Goal: Answer question/provide support

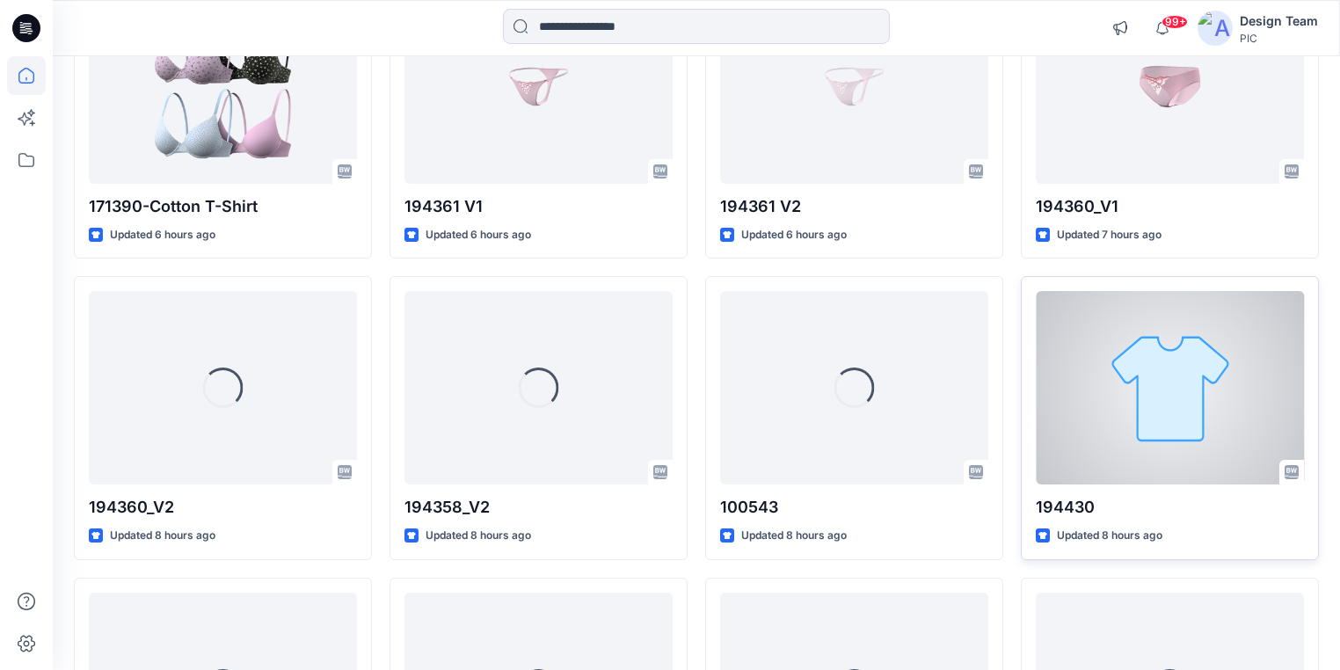
scroll to position [281, 0]
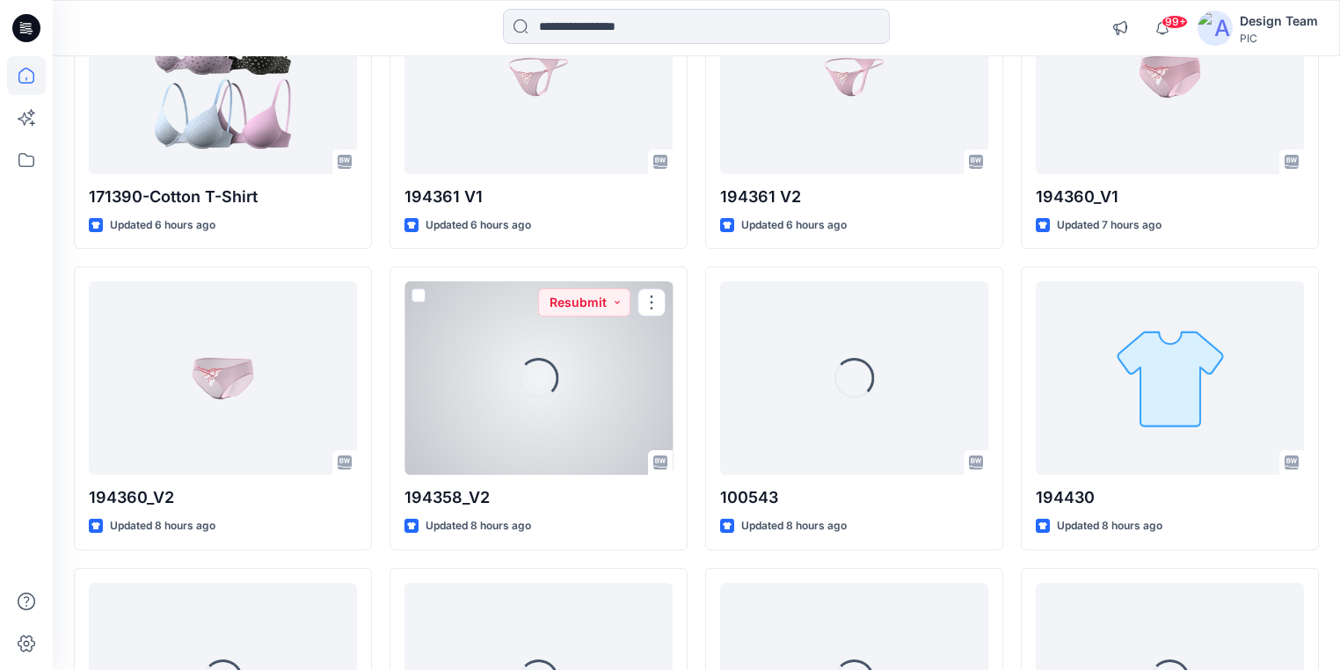
click at [492, 435] on div "Loading..." at bounding box center [539, 377] width 268 height 193
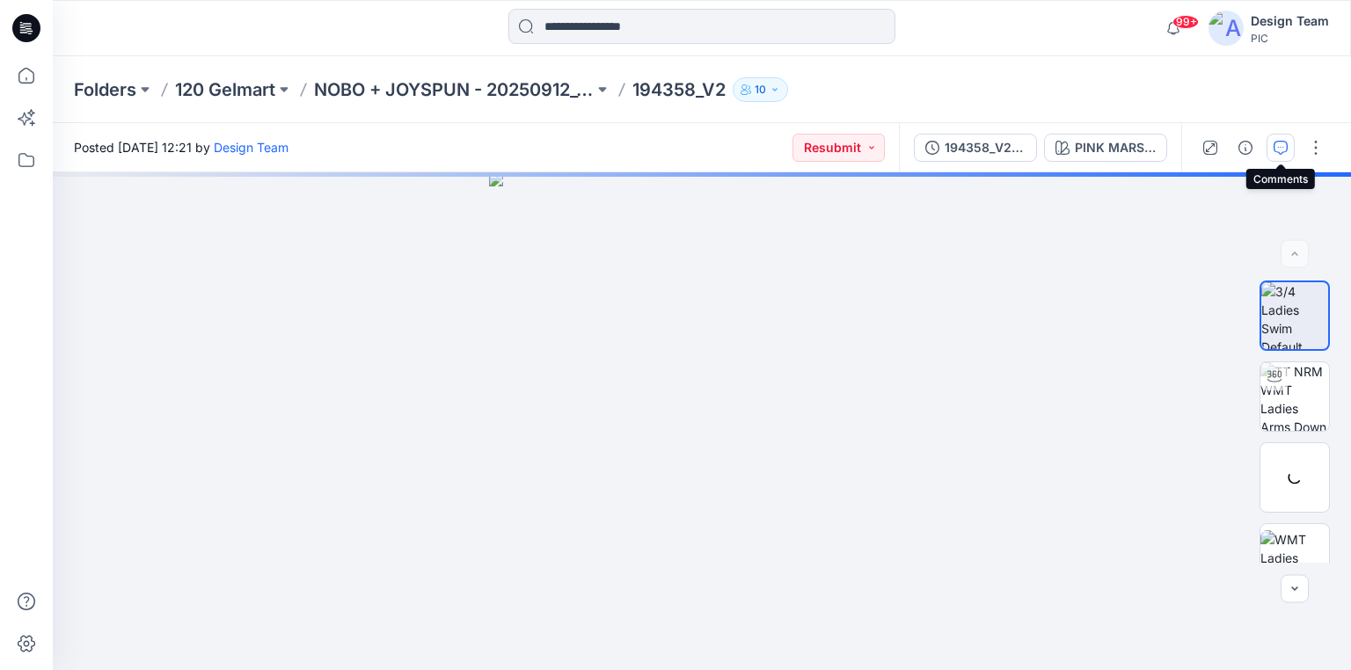
click at [1271, 150] on button "button" at bounding box center [1280, 148] width 28 height 28
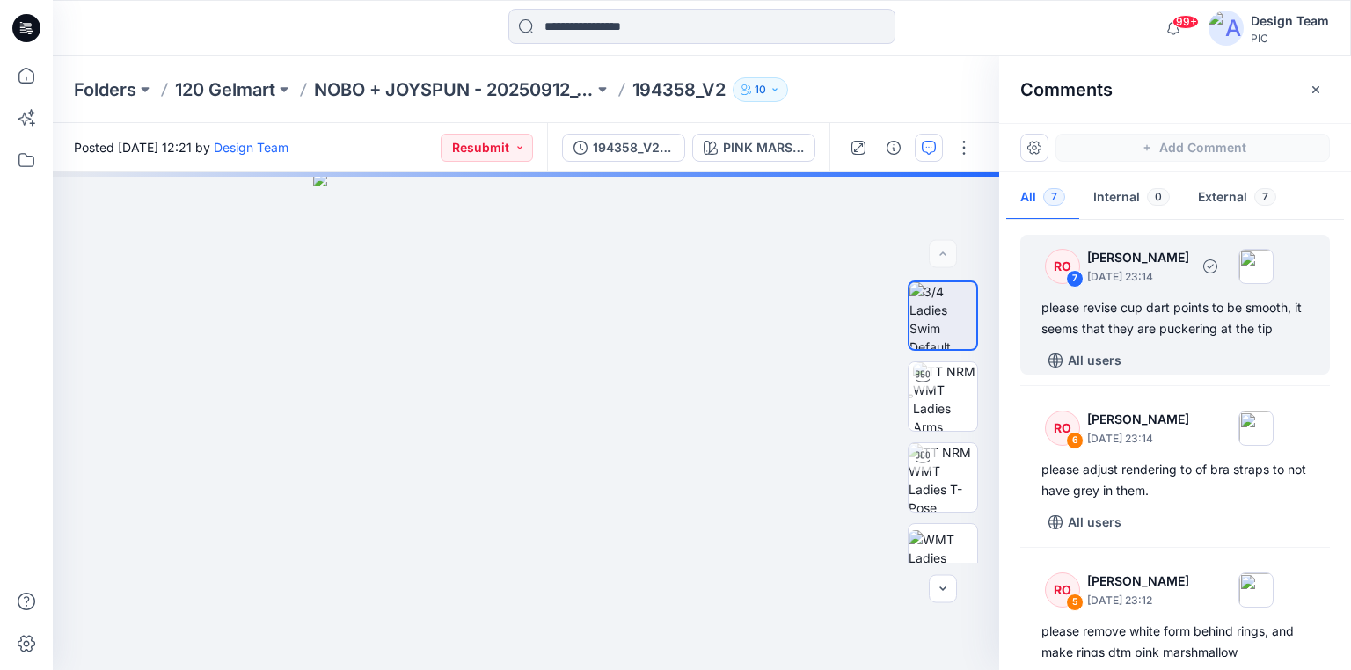
click at [1210, 331] on div "please revise cup dart points to be smooth, it seems that they are puckering at…" at bounding box center [1174, 318] width 267 height 42
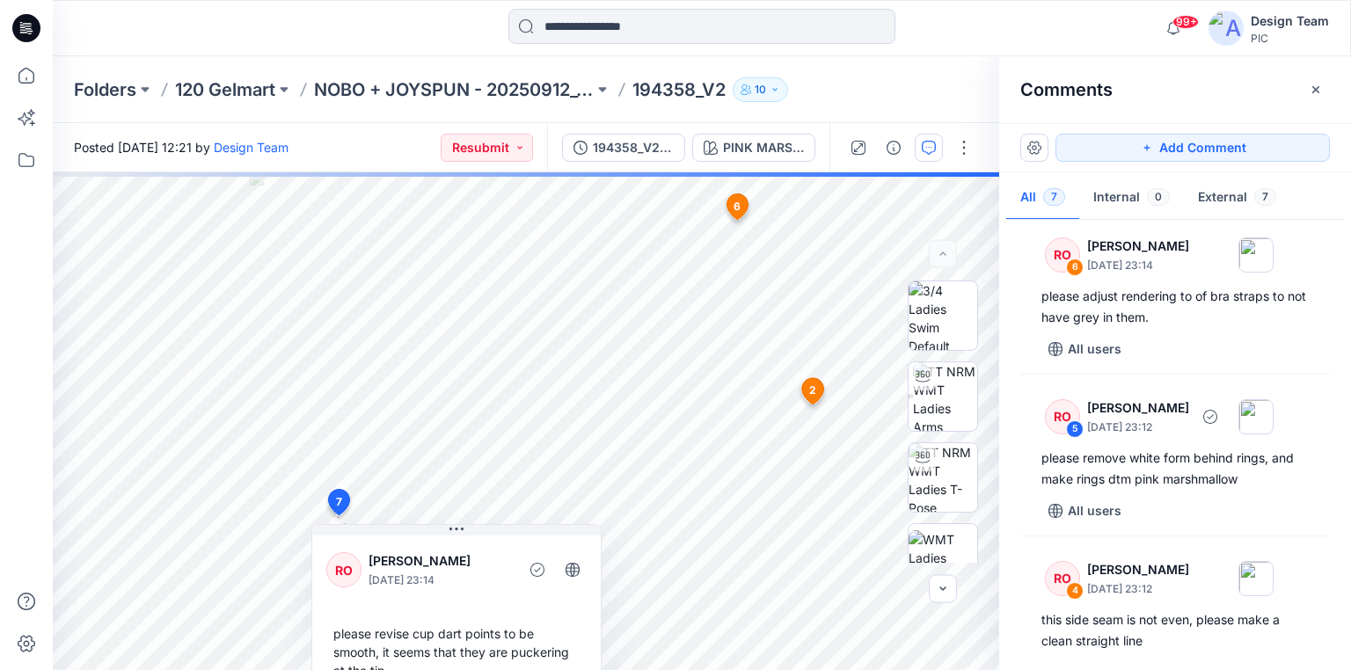
scroll to position [211, 0]
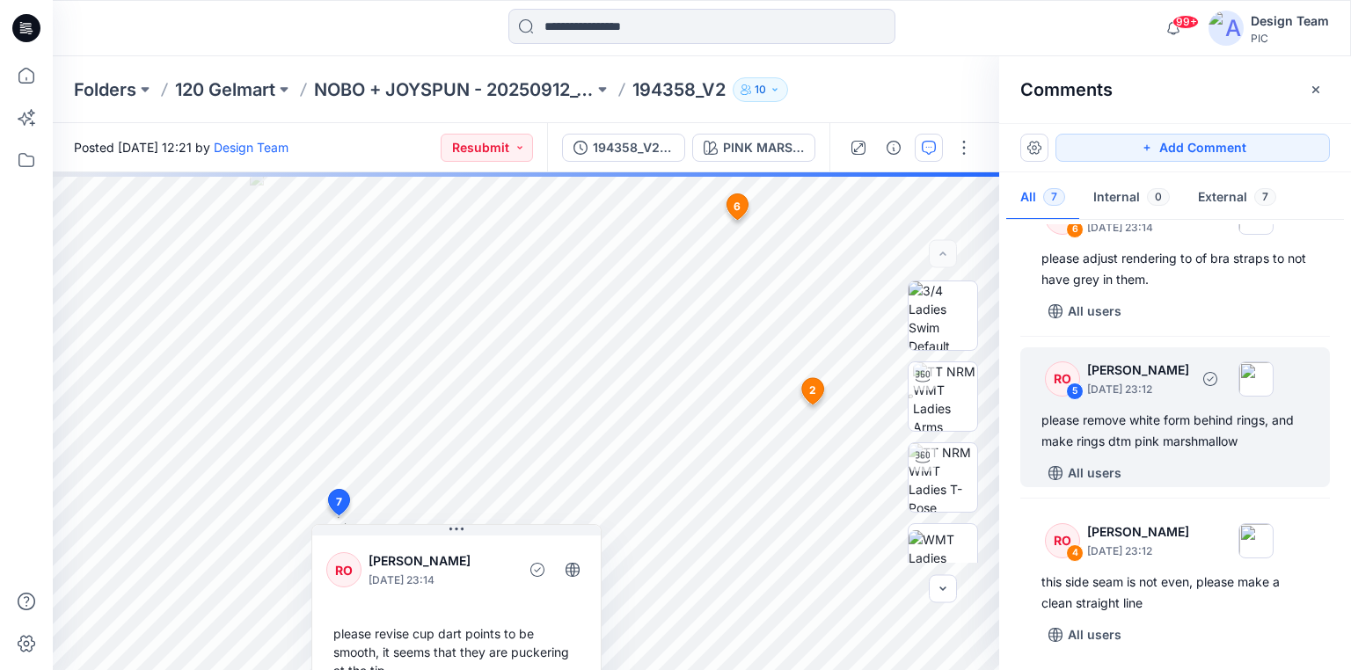
click at [1150, 419] on div "please remove white form behind rings, and make rings dtm pink marshmallow" at bounding box center [1174, 431] width 267 height 42
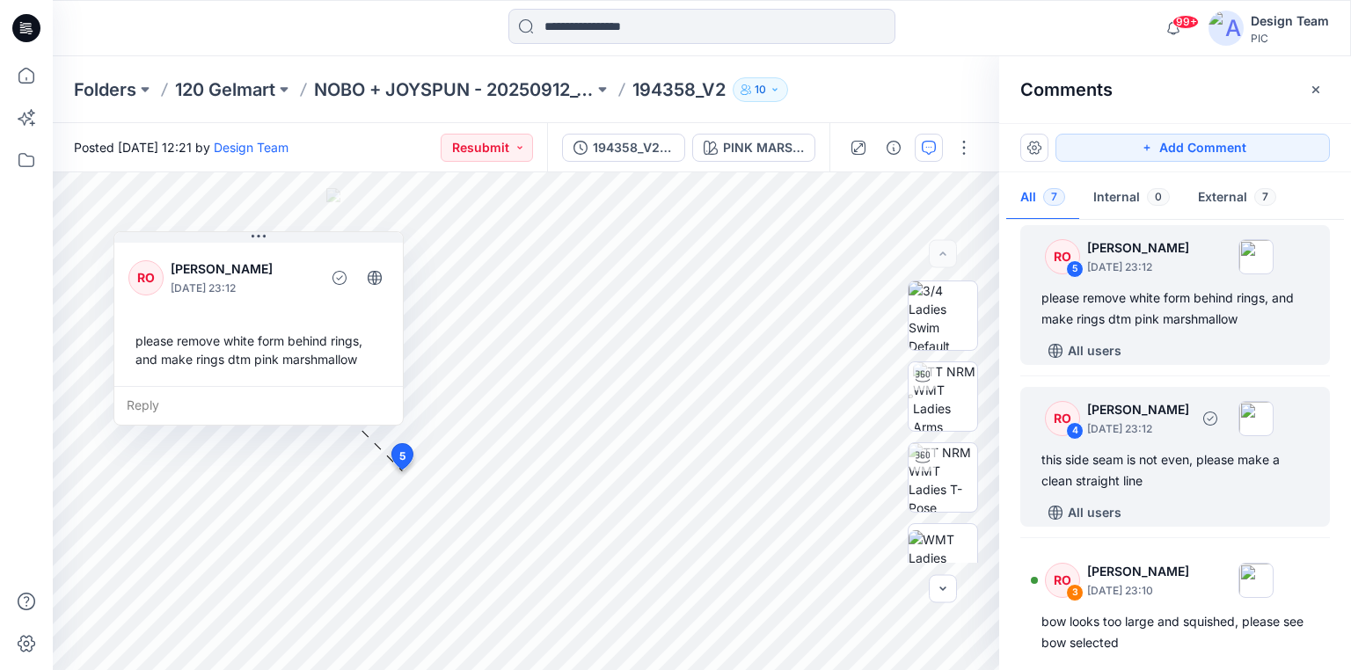
scroll to position [352, 0]
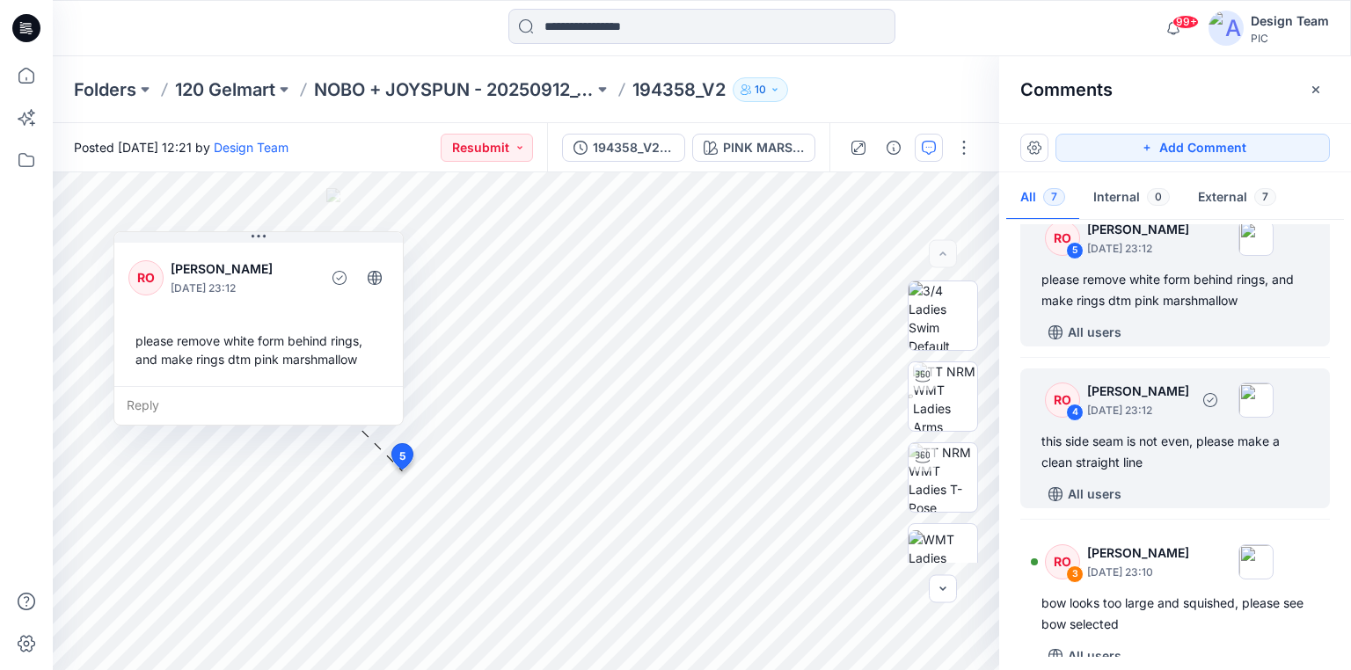
click at [1122, 444] on div "this side seam is not even, please make a clean straight line" at bounding box center [1174, 452] width 267 height 42
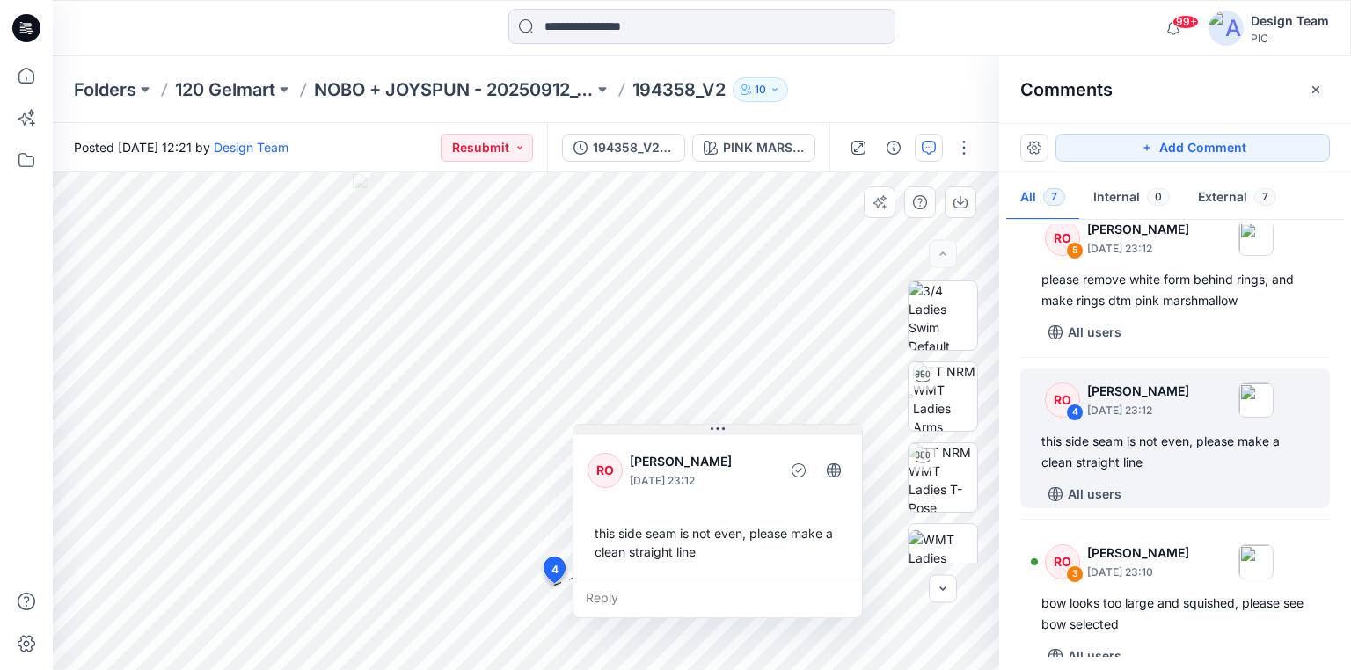
drag, startPoint x: 619, startPoint y: 602, endPoint x: 668, endPoint y: 431, distance: 177.6
click at [668, 433] on button at bounding box center [717, 430] width 288 height 11
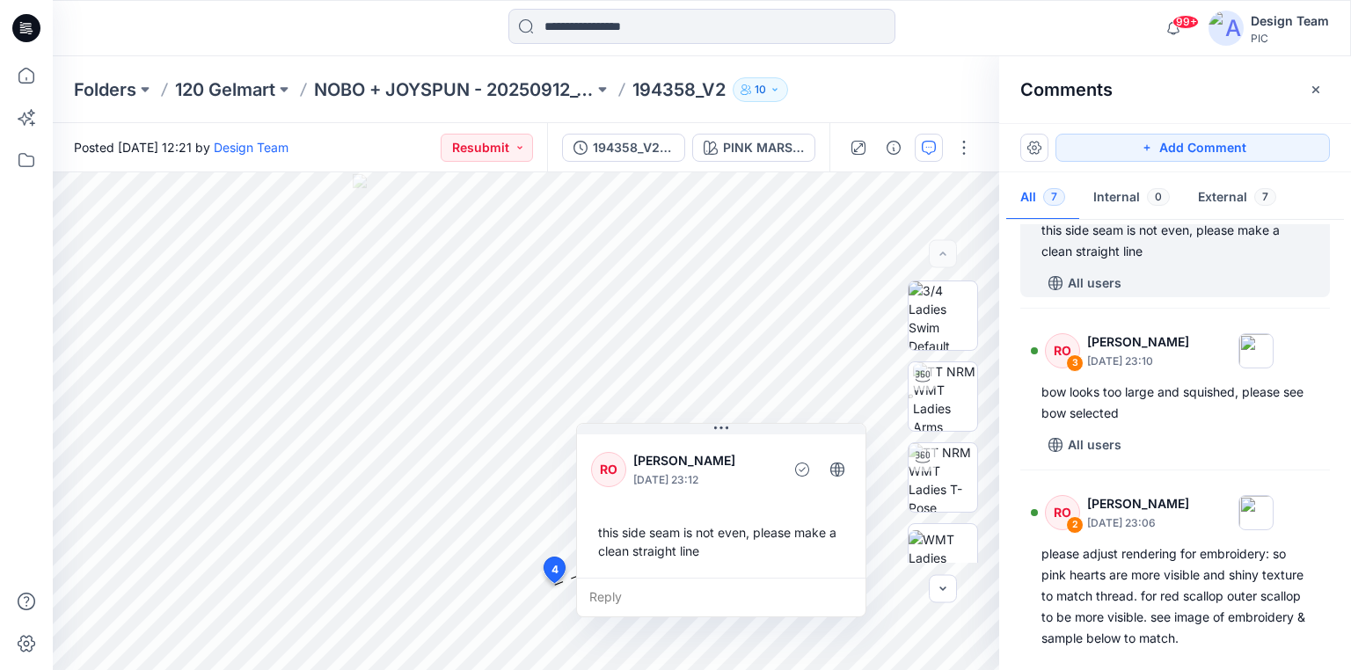
scroll to position [633, 0]
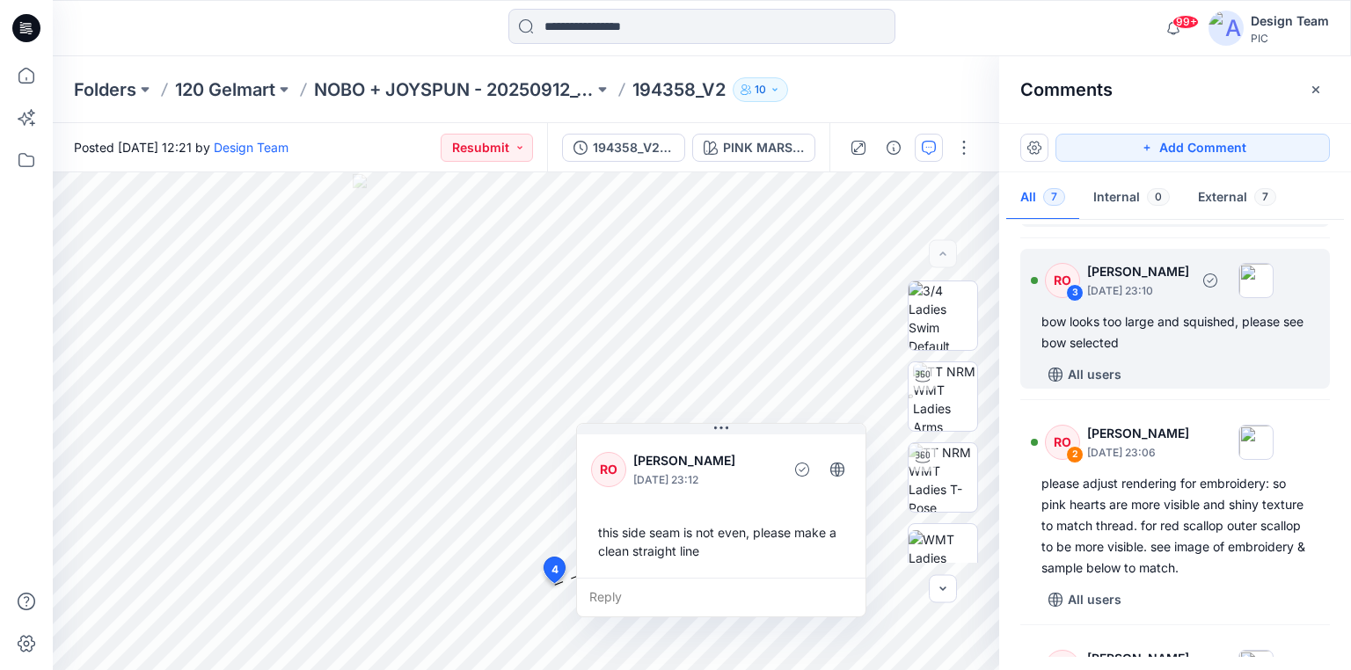
click at [1104, 329] on div "bow looks too large and squished, please see bow selected" at bounding box center [1174, 332] width 267 height 42
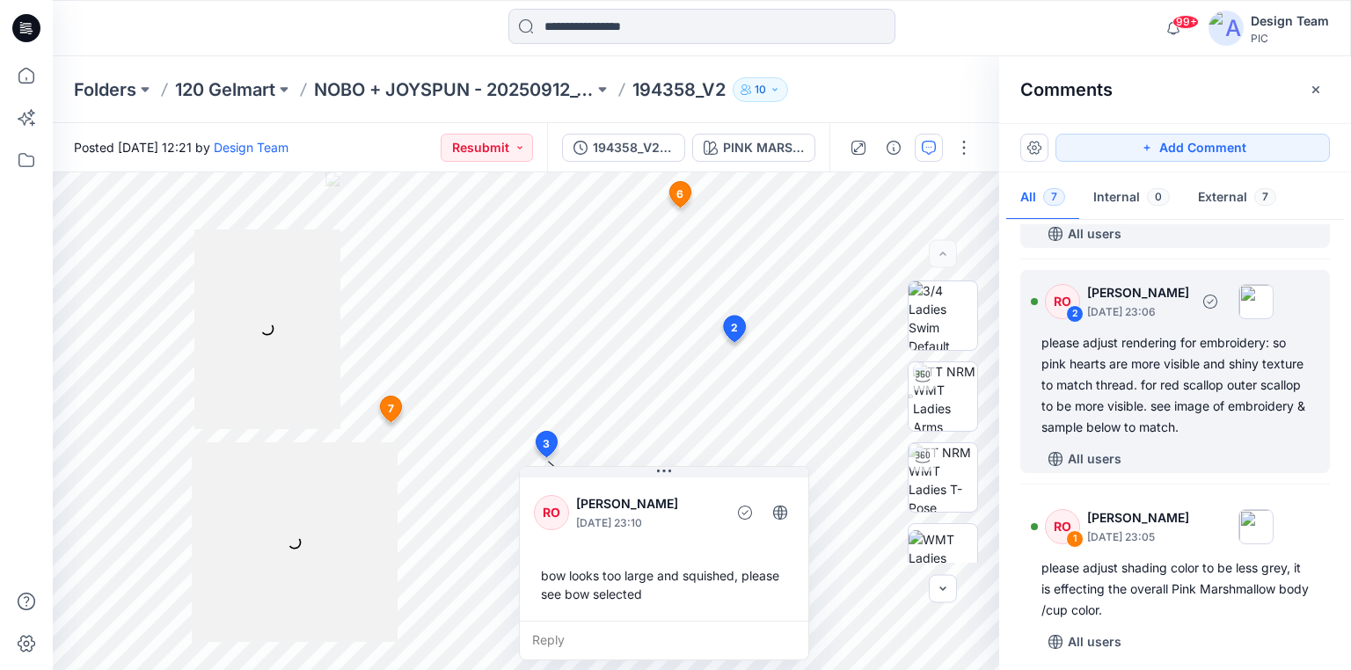
scroll to position [781, 0]
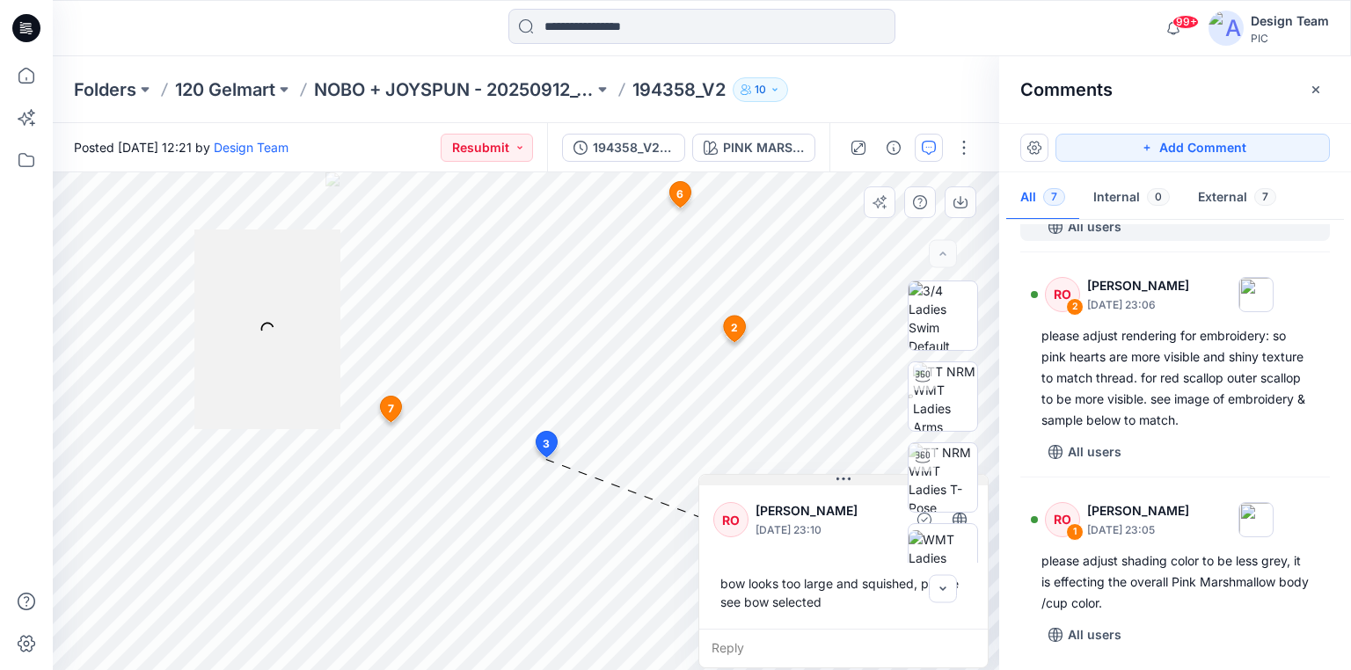
click at [862, 457] on div "8 2 RO [PERSON_NAME] [DATE] 23:06 please adjust rendering for embroidery: so pi…" at bounding box center [526, 421] width 946 height 498
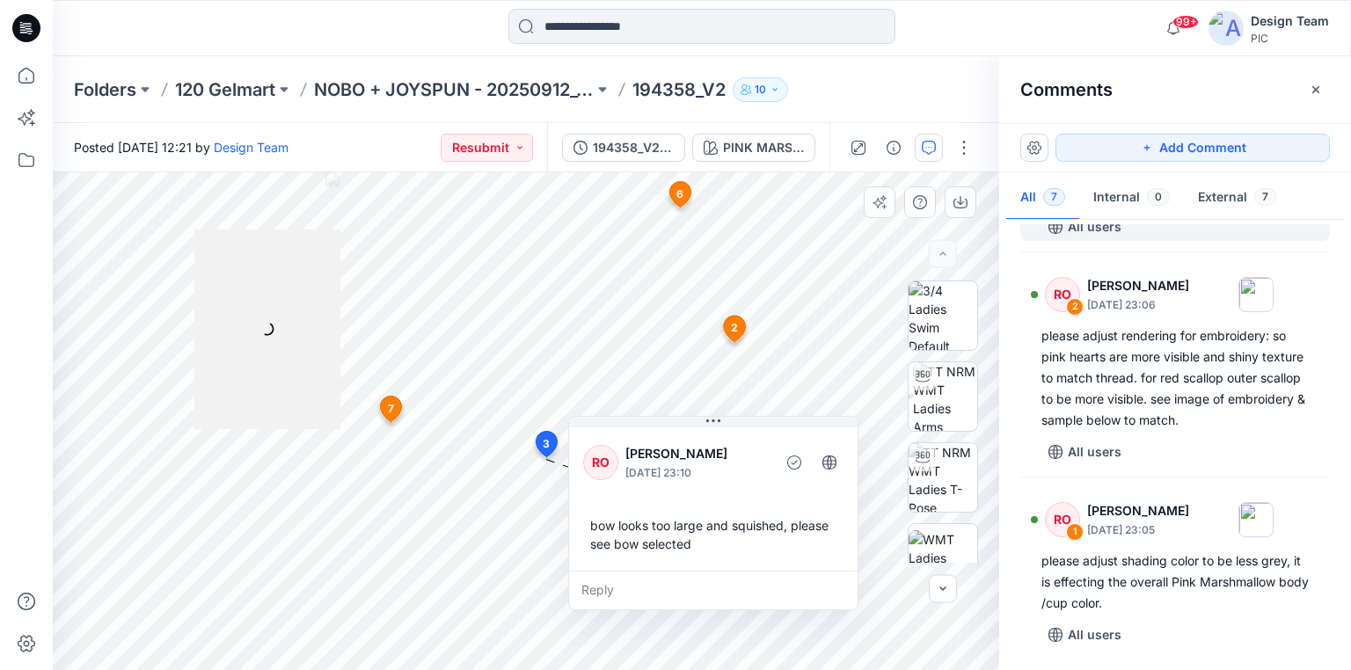
drag, startPoint x: 828, startPoint y: 477, endPoint x: 795, endPoint y: 341, distance: 139.5
click at [792, 417] on button at bounding box center [713, 422] width 288 height 11
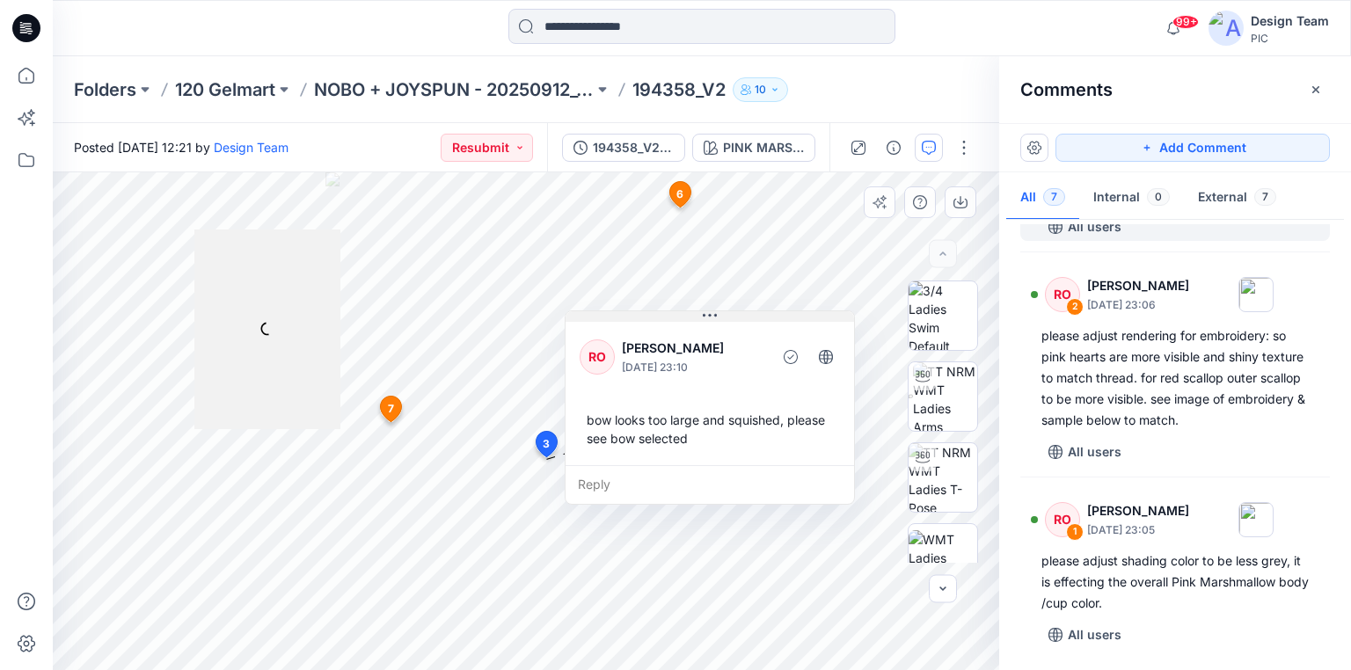
drag, startPoint x: 763, startPoint y: 348, endPoint x: 644, endPoint y: 308, distance: 126.3
click at [644, 311] on button at bounding box center [709, 316] width 288 height 11
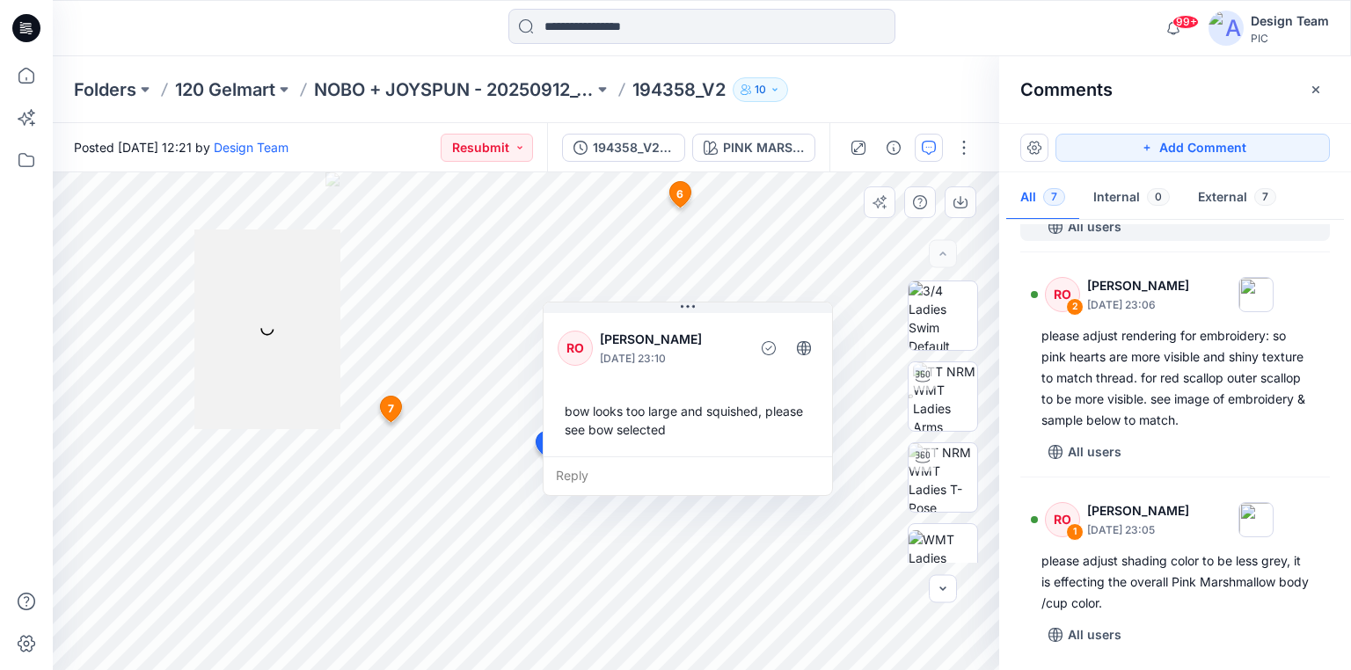
click at [732, 412] on div "bow looks too large and squished, please see bow selected" at bounding box center [688, 420] width 260 height 51
copy div "squished"
click at [570, 411] on div "bow looks too large and squished, please see bow selected" at bounding box center [688, 420] width 260 height 51
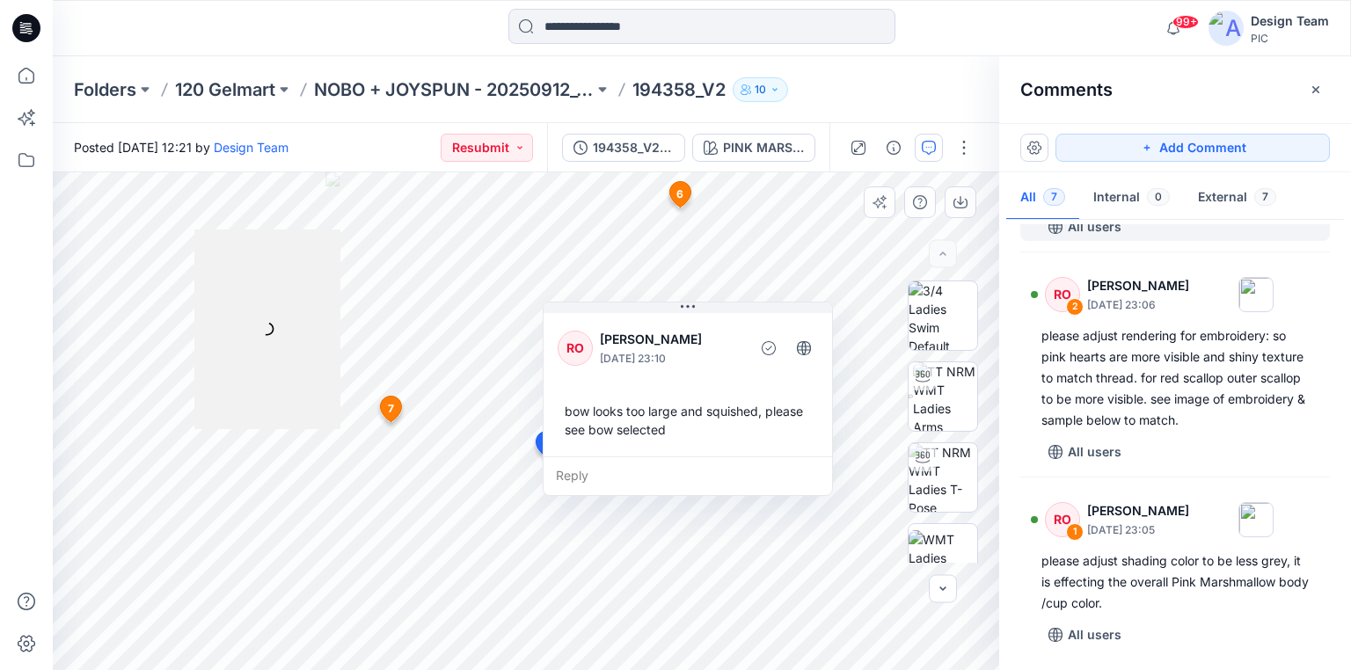
click at [666, 430] on div "bow looks too large and squished, please see bow selected" at bounding box center [688, 420] width 260 height 51
click at [574, 414] on div "bow looks too large and squished, please see bow selected" at bounding box center [688, 420] width 260 height 51
click at [663, 432] on div "bow looks too large and squished, please see bow selected" at bounding box center [688, 420] width 260 height 51
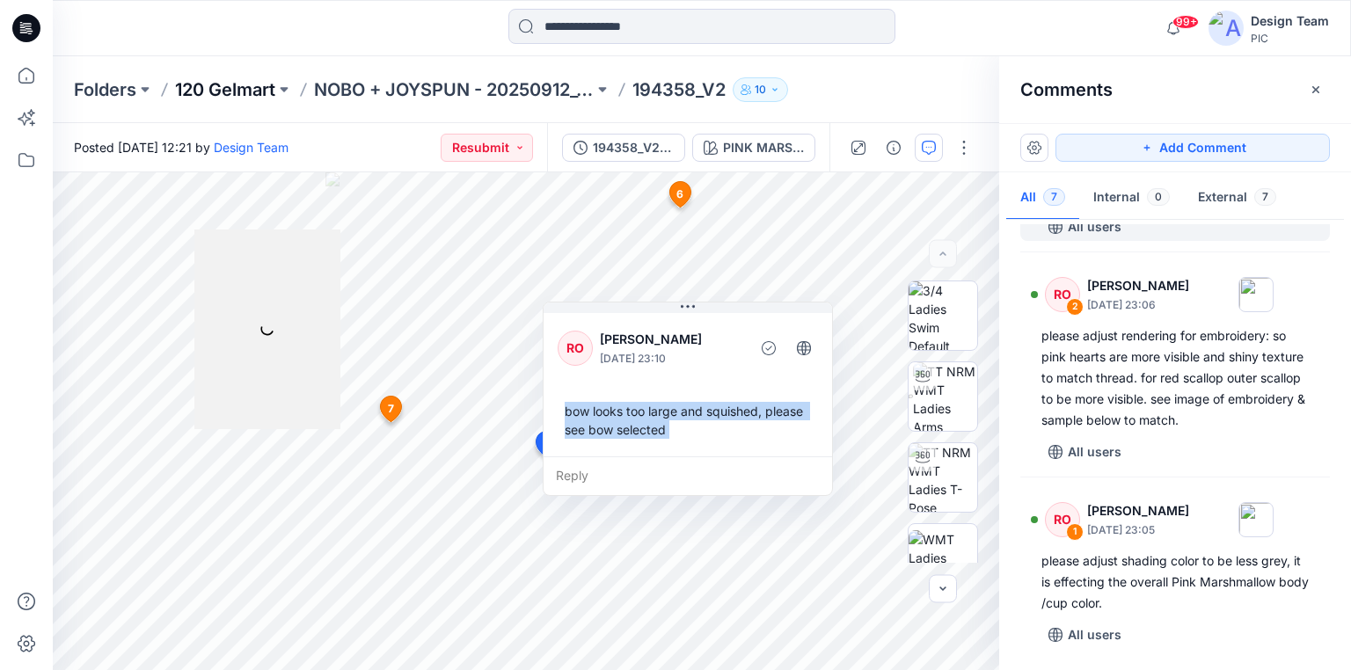
copy div "bow looks too large and squished, please see bow selected Reply 6 RO [PERSON_NA…"
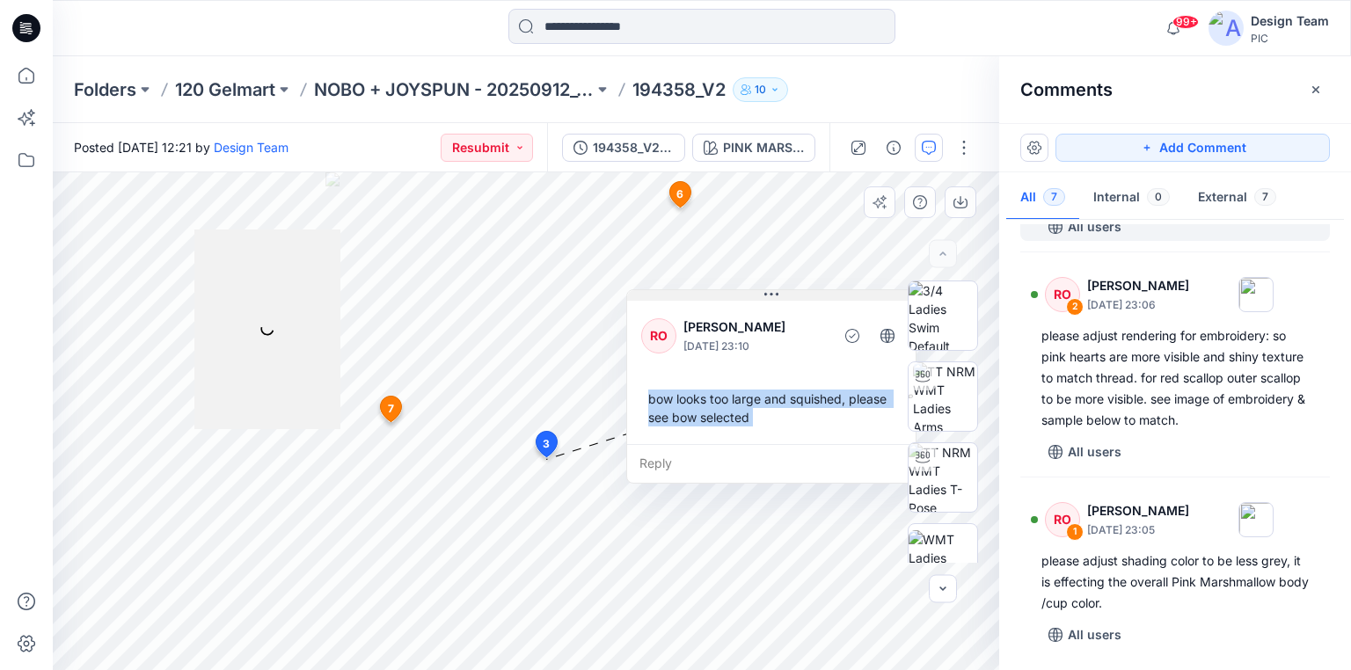
drag, startPoint x: 740, startPoint y: 310, endPoint x: 828, endPoint y: 292, distance: 90.5
click at [828, 292] on button at bounding box center [771, 295] width 288 height 11
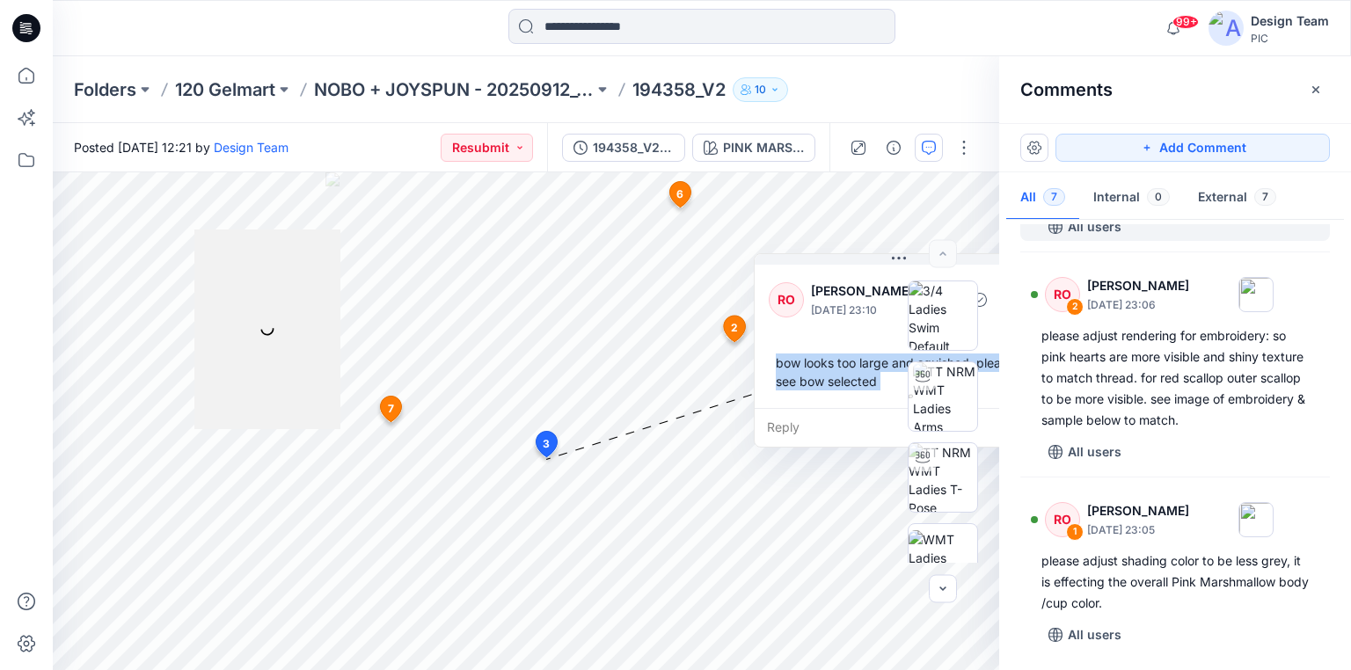
drag, startPoint x: 791, startPoint y: 288, endPoint x: 1040, endPoint y: 223, distance: 257.2
click at [1040, 223] on div "PINK MARSHMALLOW Loading... Material Properties Loading... 8 2 RO [PERSON_NAME]…" at bounding box center [702, 421] width 1298 height 498
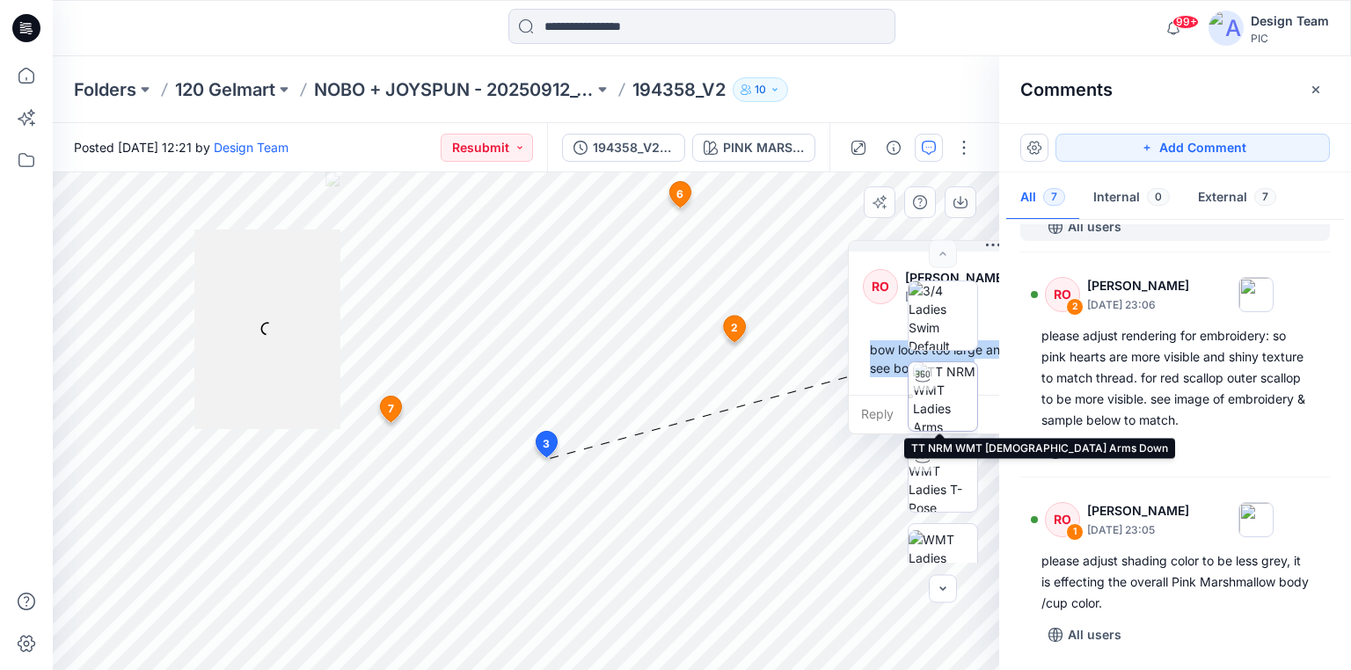
click at [913, 400] on img at bounding box center [945, 396] width 64 height 69
